Goal: Task Accomplishment & Management: Use online tool/utility

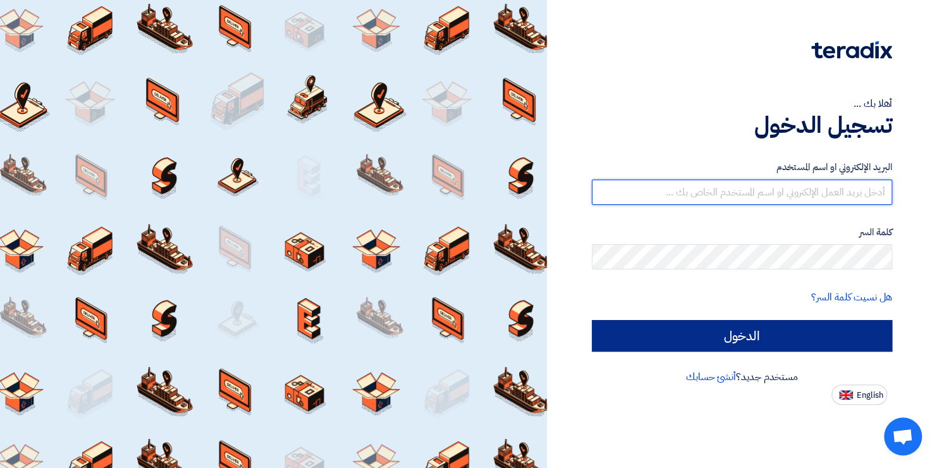
type input "[EMAIL_ADDRESS][PERSON_NAME][DOMAIN_NAME]"
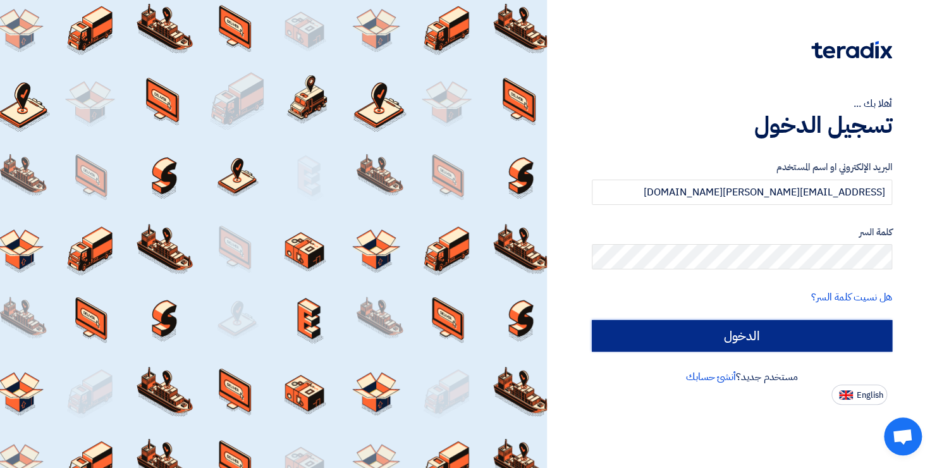
click at [712, 342] on input "الدخول" at bounding box center [742, 336] width 301 height 32
type input "Sign in"
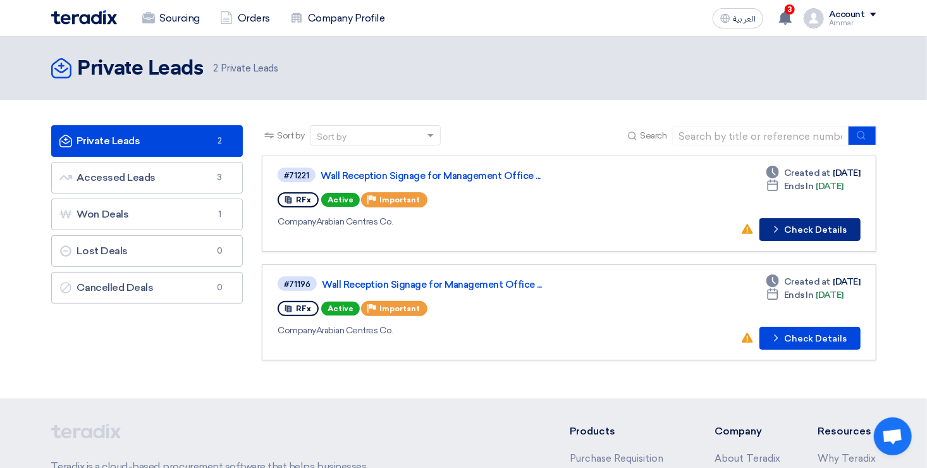
click at [806, 225] on button "Check details Check Details" at bounding box center [810, 229] width 101 height 23
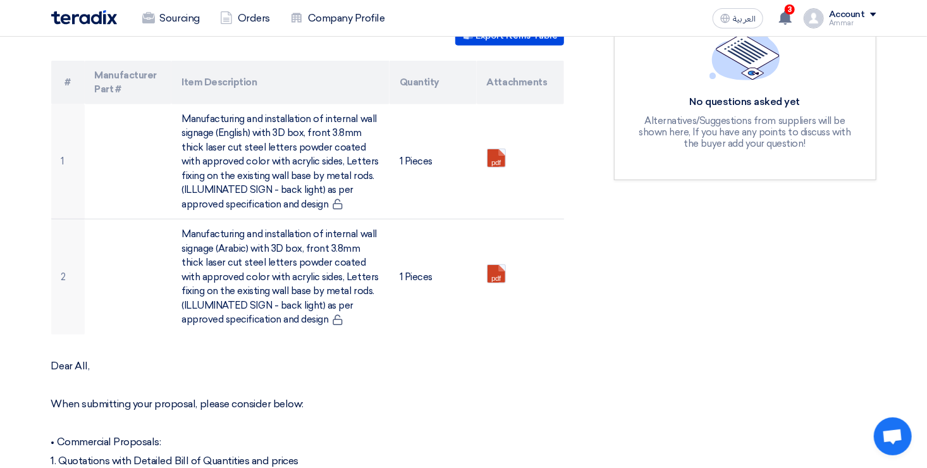
scroll to position [379, 0]
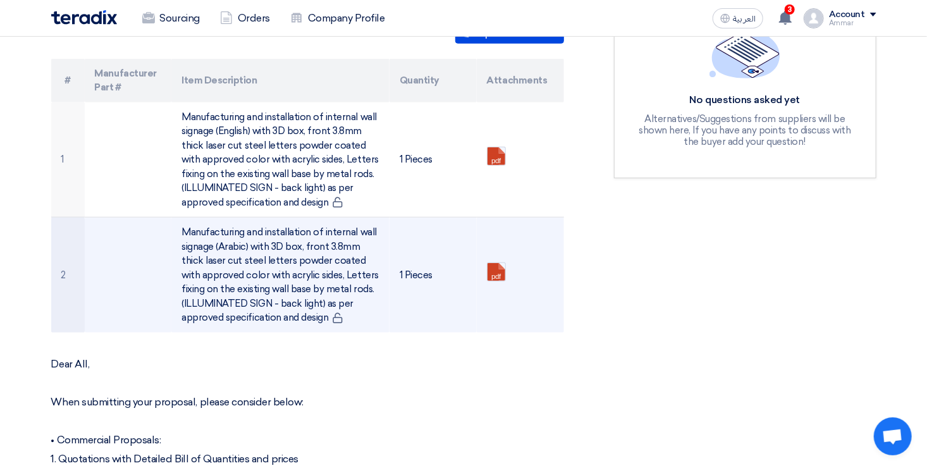
click at [484, 261] on td "pdf" at bounding box center [520, 275] width 87 height 115
click at [495, 263] on link at bounding box center [538, 301] width 101 height 76
